Goal: Find specific page/section: Find specific page/section

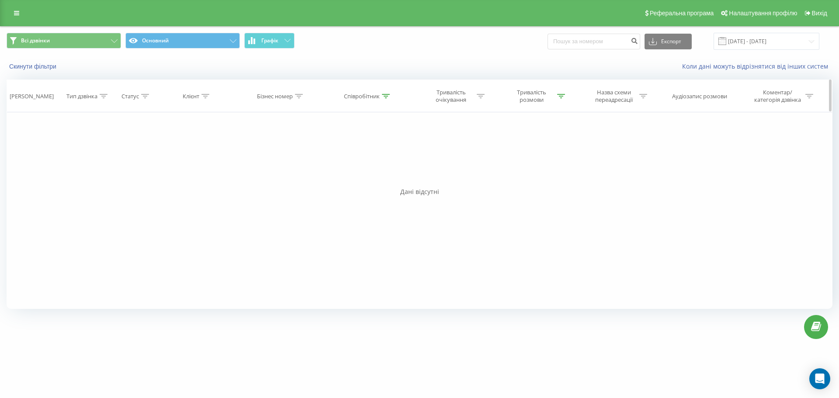
click at [560, 98] on div at bounding box center [561, 96] width 8 height 7
click at [511, 176] on button "Скасувати" at bounding box center [514, 176] width 37 height 11
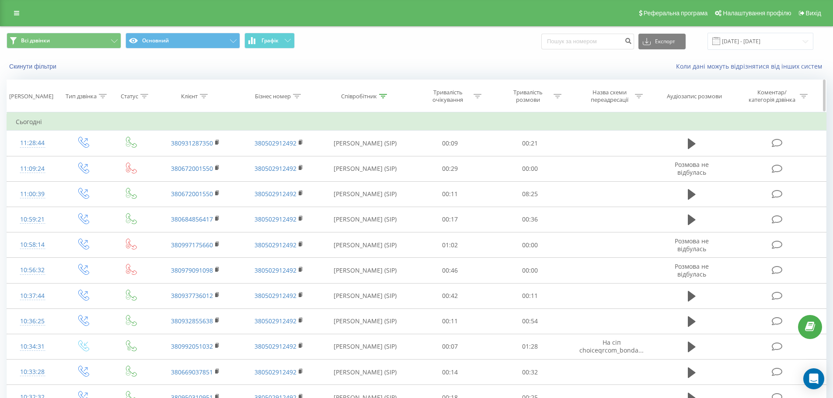
click at [378, 97] on div "Співробітник" at bounding box center [364, 96] width 46 height 7
click at [353, 174] on button "Скасувати" at bounding box center [345, 176] width 37 height 11
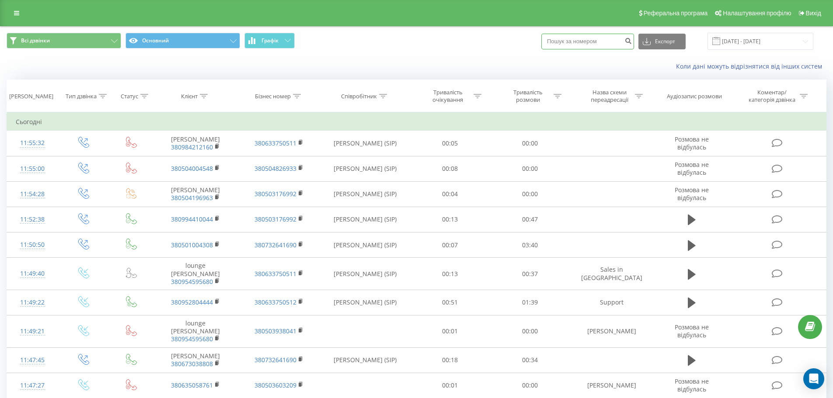
click at [612, 44] on input at bounding box center [587, 42] width 93 height 16
paste input "380672001550"
type input "380672001550"
click at [634, 45] on button "submit" at bounding box center [628, 42] width 12 height 16
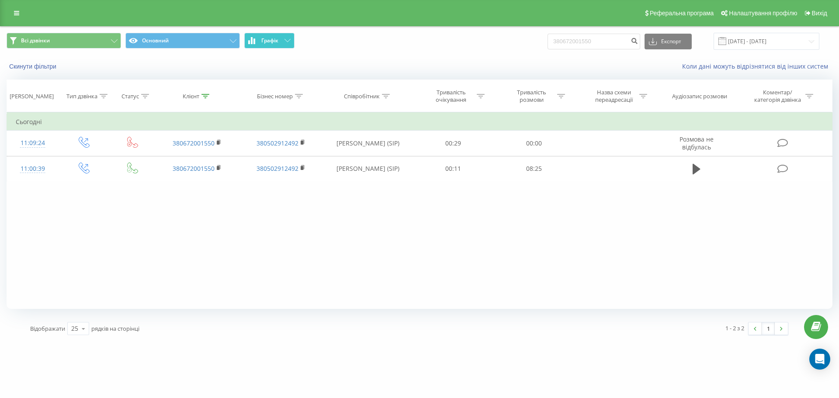
click at [278, 40] on span "Графік" at bounding box center [269, 41] width 17 height 6
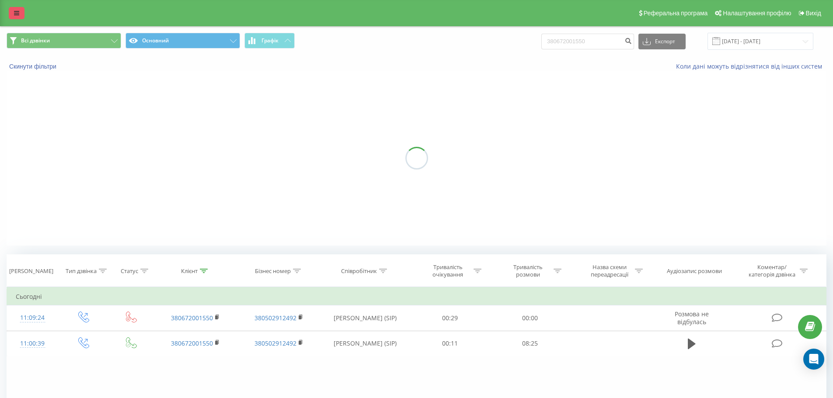
click at [20, 12] on link at bounding box center [17, 13] width 16 height 12
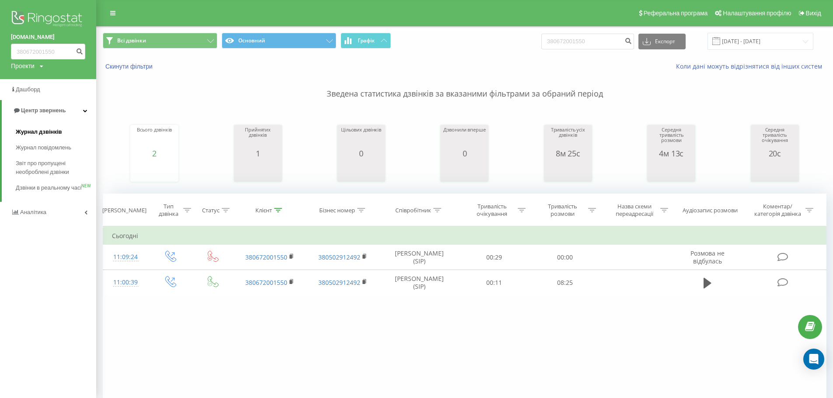
click at [47, 132] on span "Журнал дзвінків" at bounding box center [39, 132] width 46 height 9
